Goal: Transaction & Acquisition: Purchase product/service

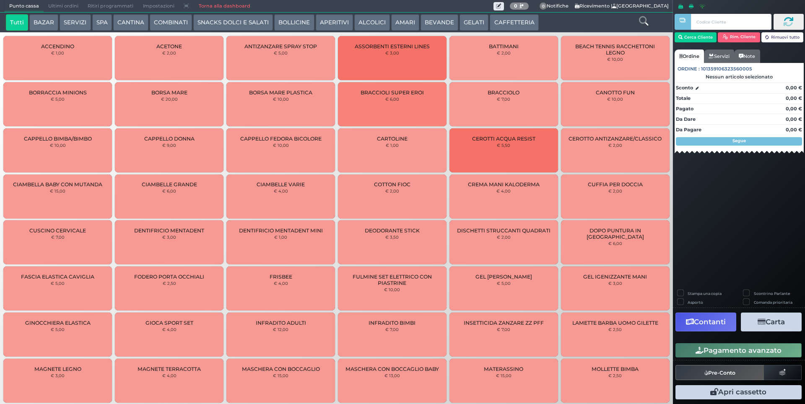
click at [471, 24] on button "GELATI" at bounding box center [473, 22] width 29 height 17
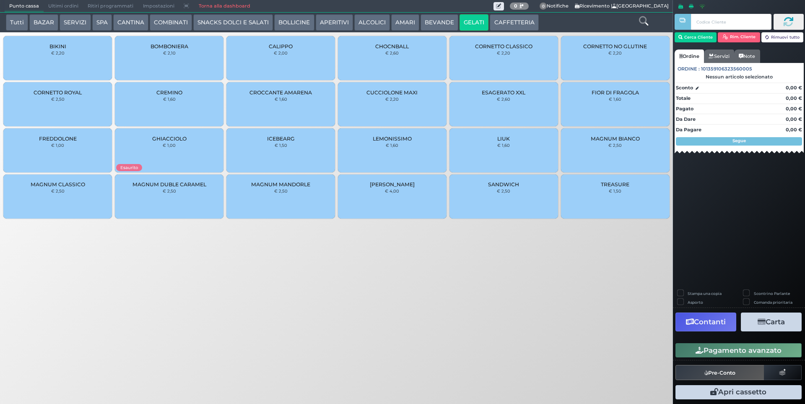
click at [169, 96] on div "CREMINO € 1,60" at bounding box center [169, 104] width 109 height 44
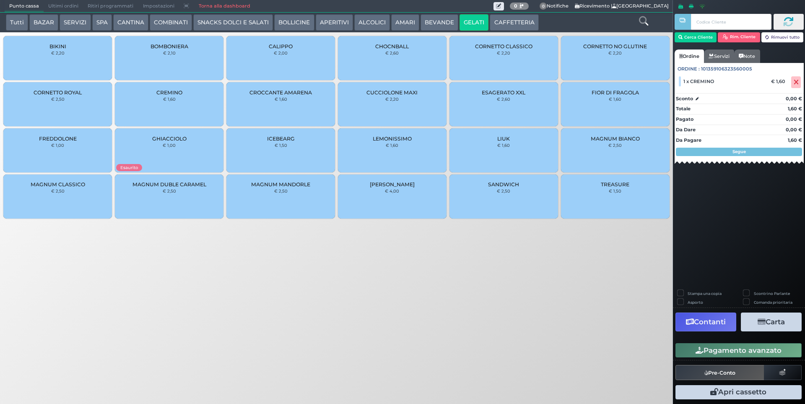
click at [748, 350] on button "Pagamento avanzato" at bounding box center [738, 350] width 126 height 14
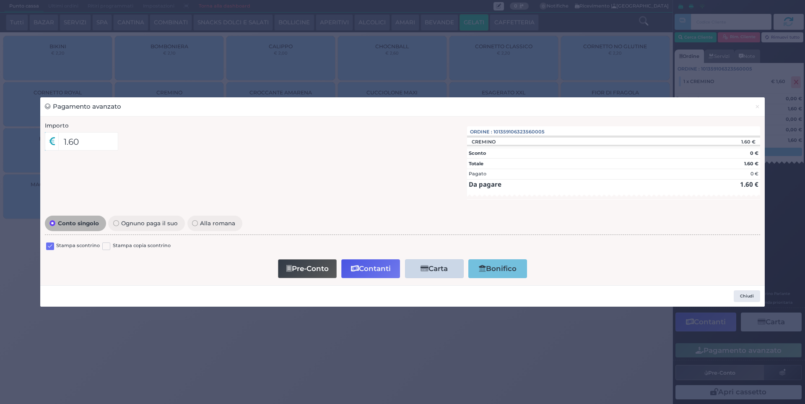
click at [49, 247] on label at bounding box center [50, 246] width 8 height 8
click at [0, 0] on input "checkbox" at bounding box center [0, 0] width 0 height 0
drag, startPoint x: 367, startPoint y: 269, endPoint x: 364, endPoint y: 261, distance: 8.5
click at [367, 268] on button "Contanti" at bounding box center [370, 268] width 59 height 19
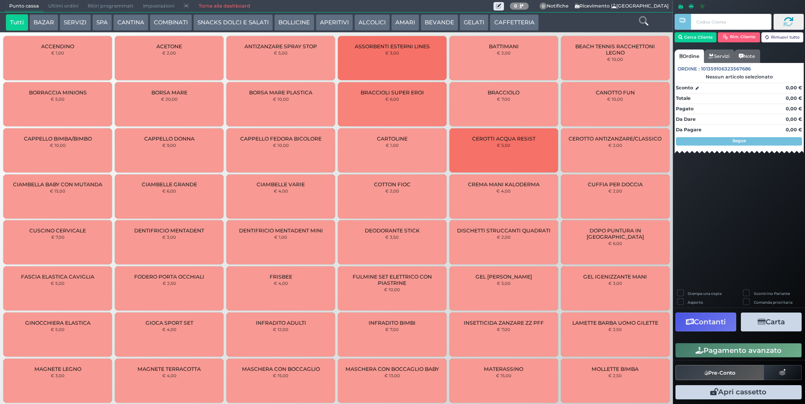
click at [68, 4] on span "Ultimi ordini" at bounding box center [63, 6] width 39 height 12
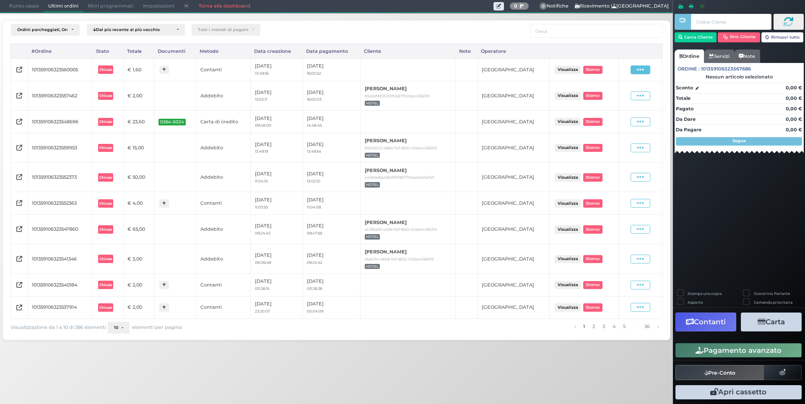
click at [638, 72] on icon at bounding box center [640, 70] width 7 height 8
click at [613, 97] on span "Ristampa Pre-Conto" at bounding box center [621, 94] width 34 height 14
